Goal: Task Accomplishment & Management: Manage account settings

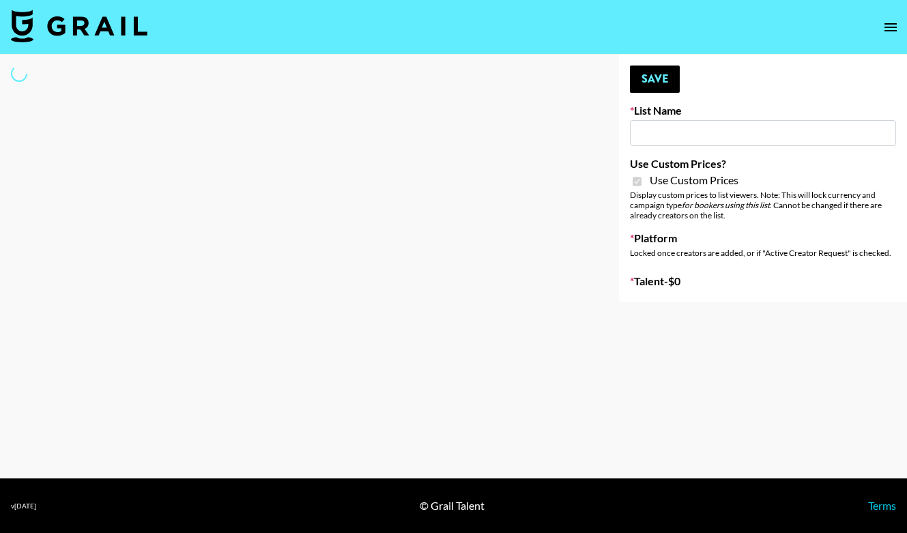
type input "Some By Mi (8th Aug)"
checkbox input "true"
select select "Brand"
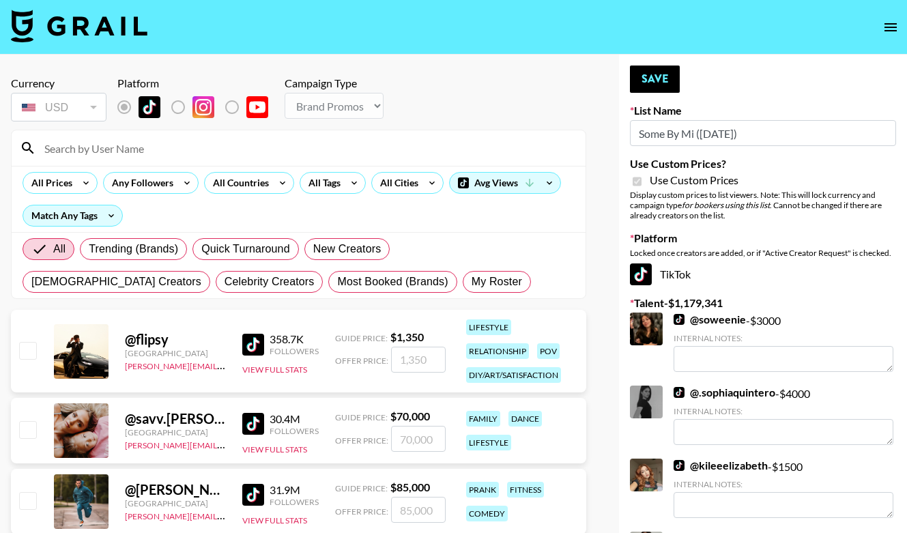
click at [190, 154] on input at bounding box center [306, 148] width 541 height 22
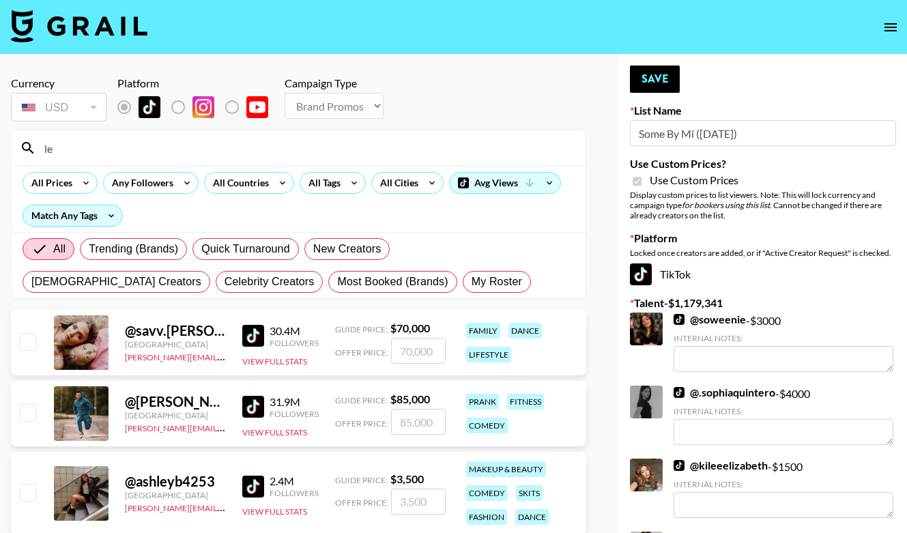
type input "l"
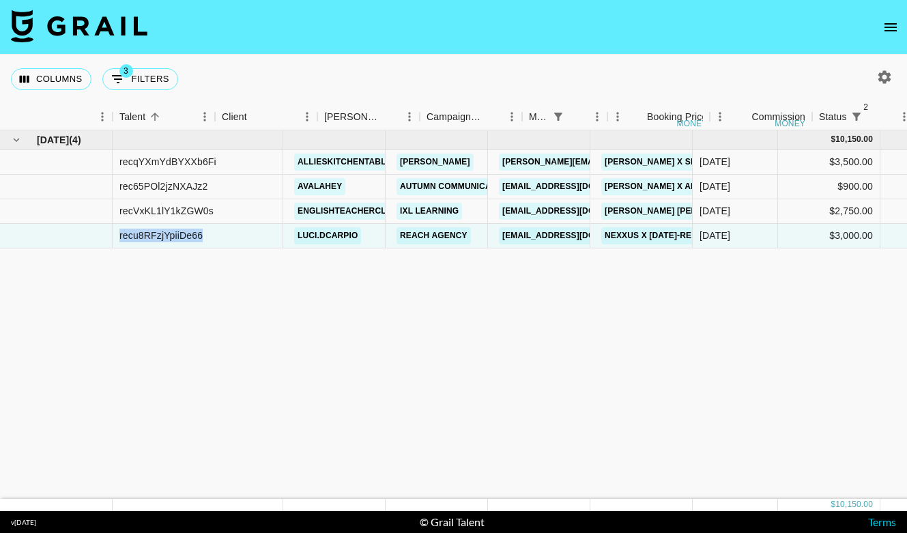
scroll to position [0, 171]
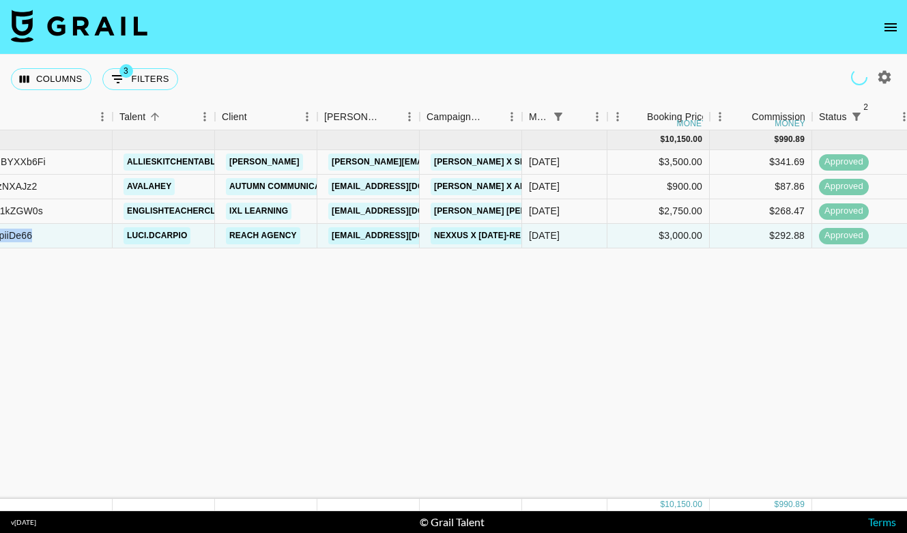
click at [885, 26] on icon "open drawer" at bounding box center [890, 27] width 16 height 16
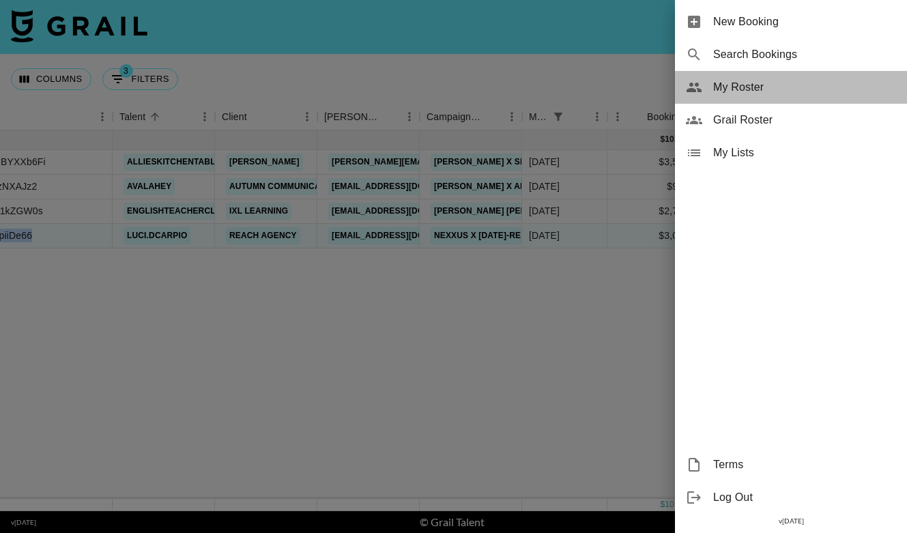
click at [766, 94] on span "My Roster" at bounding box center [804, 87] width 183 height 16
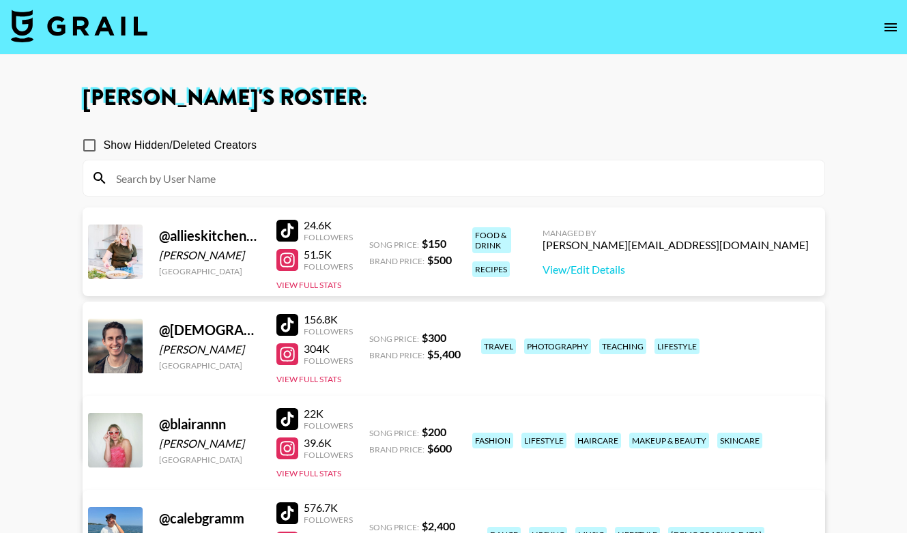
click at [201, 147] on span "Show Hidden/Deleted Creators" at bounding box center [181, 145] width 154 height 16
click at [104, 147] on input "Show Hidden/Deleted Creators" at bounding box center [89, 145] width 29 height 29
checkbox input "true"
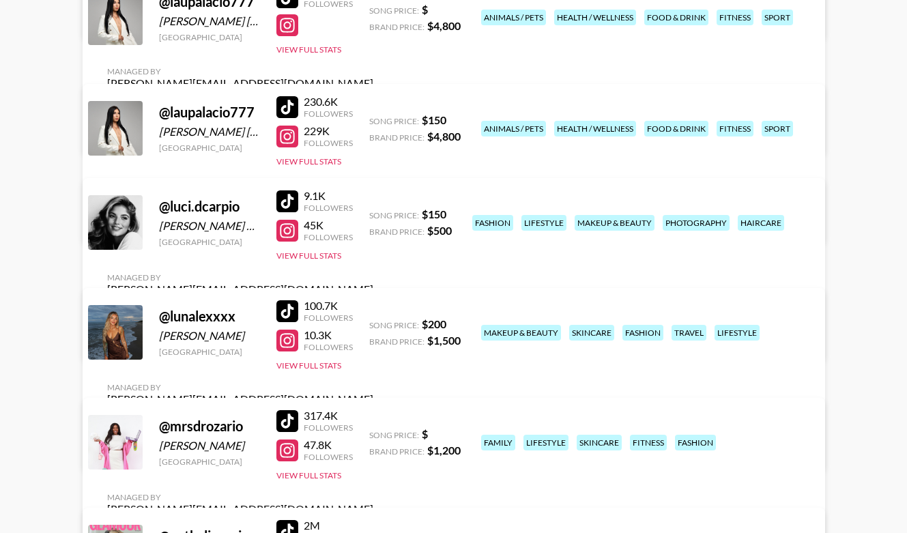
scroll to position [3208, 0]
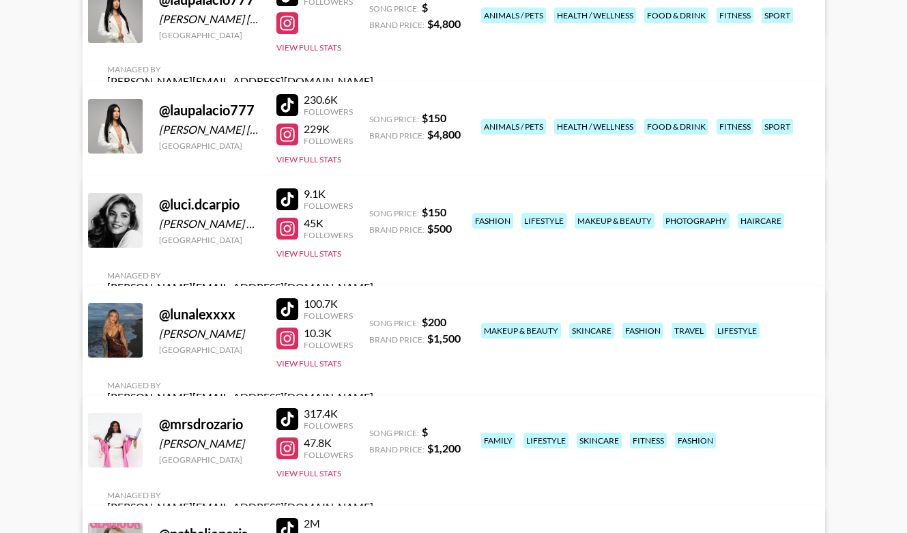
click at [373, 438] on link "View/Edit Details" at bounding box center [240, 445] width 266 height 14
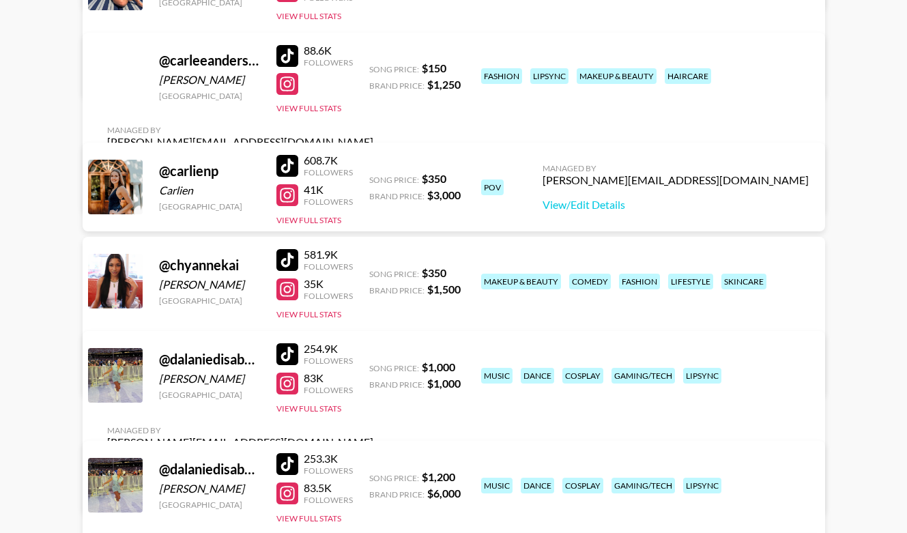
scroll to position [1002, 0]
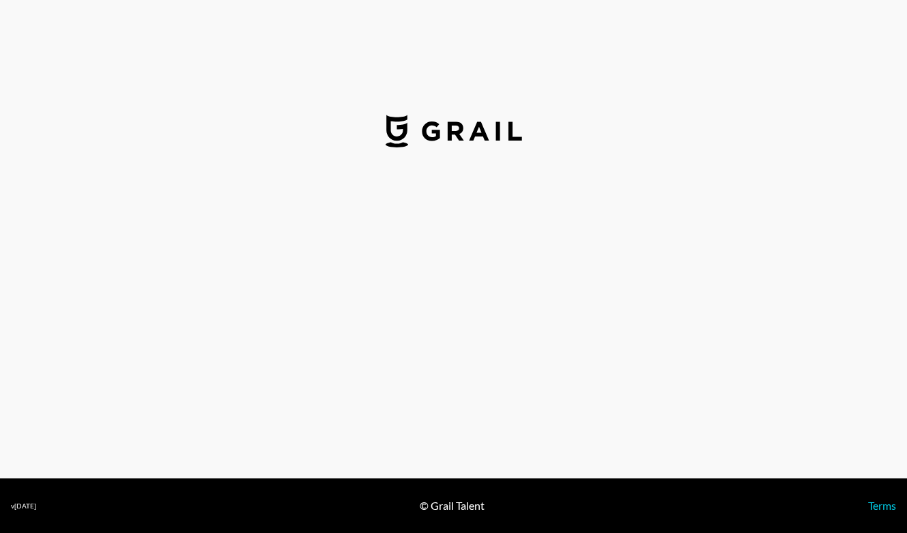
select select "USD"
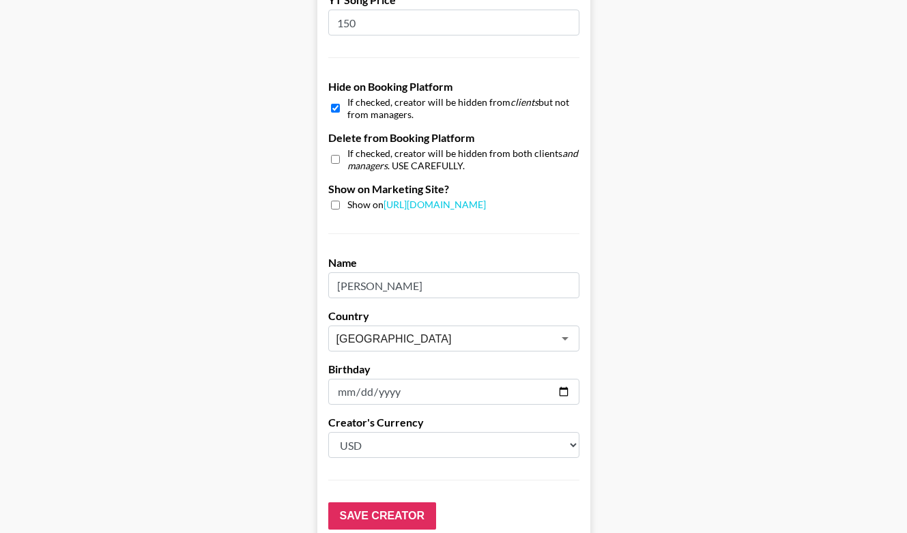
scroll to position [1256, 0]
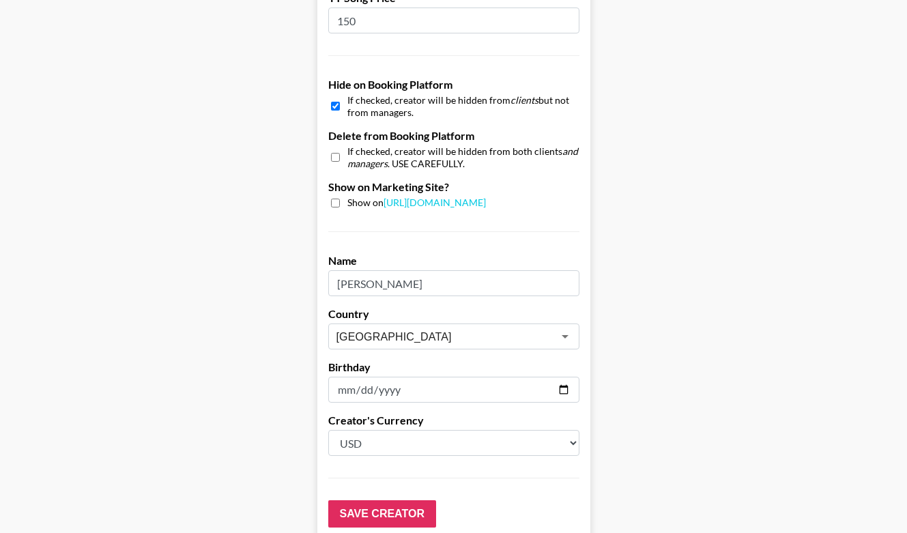
click at [336, 96] on input "checkbox" at bounding box center [335, 106] width 9 height 20
checkbox input "false"
click at [334, 199] on input "checkbox" at bounding box center [335, 203] width 9 height 9
checkbox input "true"
click at [379, 500] on input "Save Creator" at bounding box center [382, 513] width 108 height 27
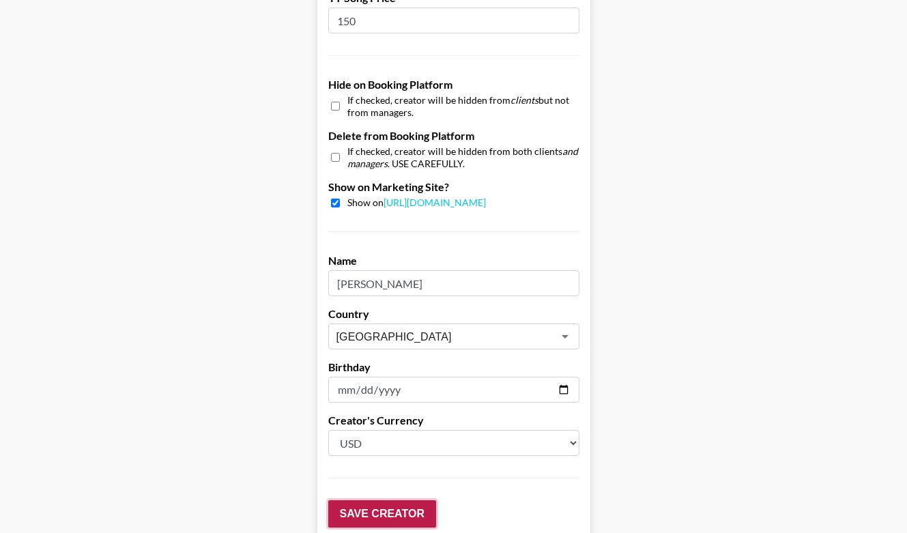
scroll to position [1299, 0]
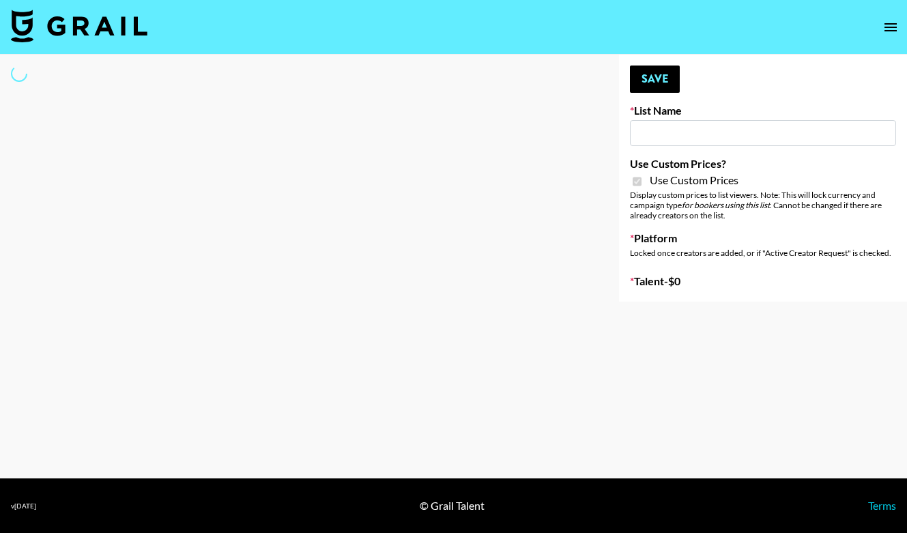
type input "Some By Mi ([DATE])"
checkbox input "true"
select select "Brand"
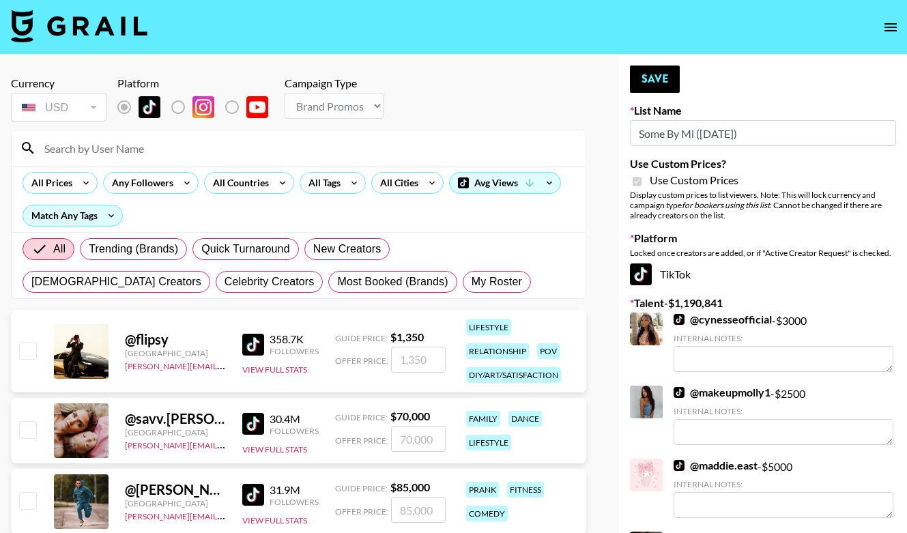
click at [194, 156] on input at bounding box center [306, 148] width 541 height 22
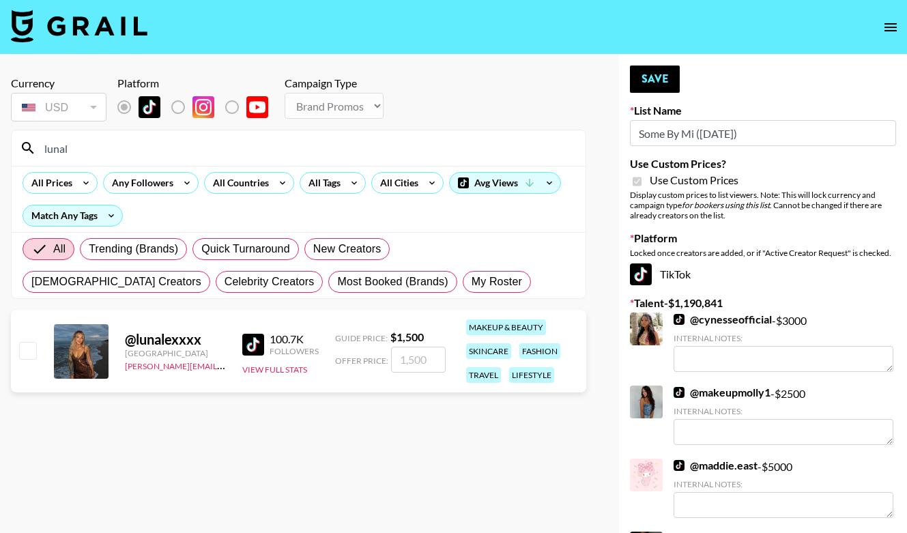
type input "lunal"
click at [40, 345] on div "@ lunalexxxx United States paige@grail-talent.com 100.7K Followers View Full St…" at bounding box center [298, 351] width 575 height 83
click at [24, 349] on input "checkbox" at bounding box center [27, 350] width 16 height 16
checkbox input "true"
type input "1500"
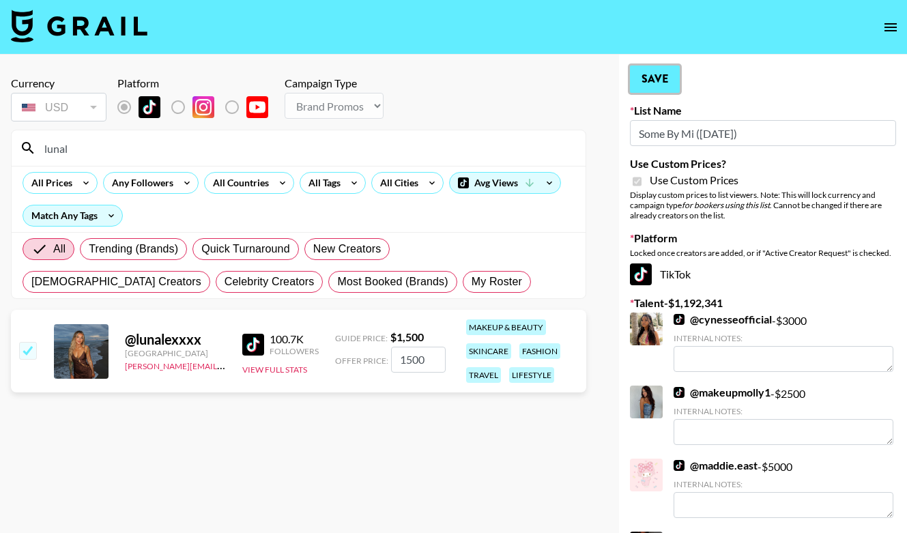
click at [646, 79] on button "Save" at bounding box center [655, 79] width 50 height 27
